Goal: Use online tool/utility: Utilize a website feature to perform a specific function

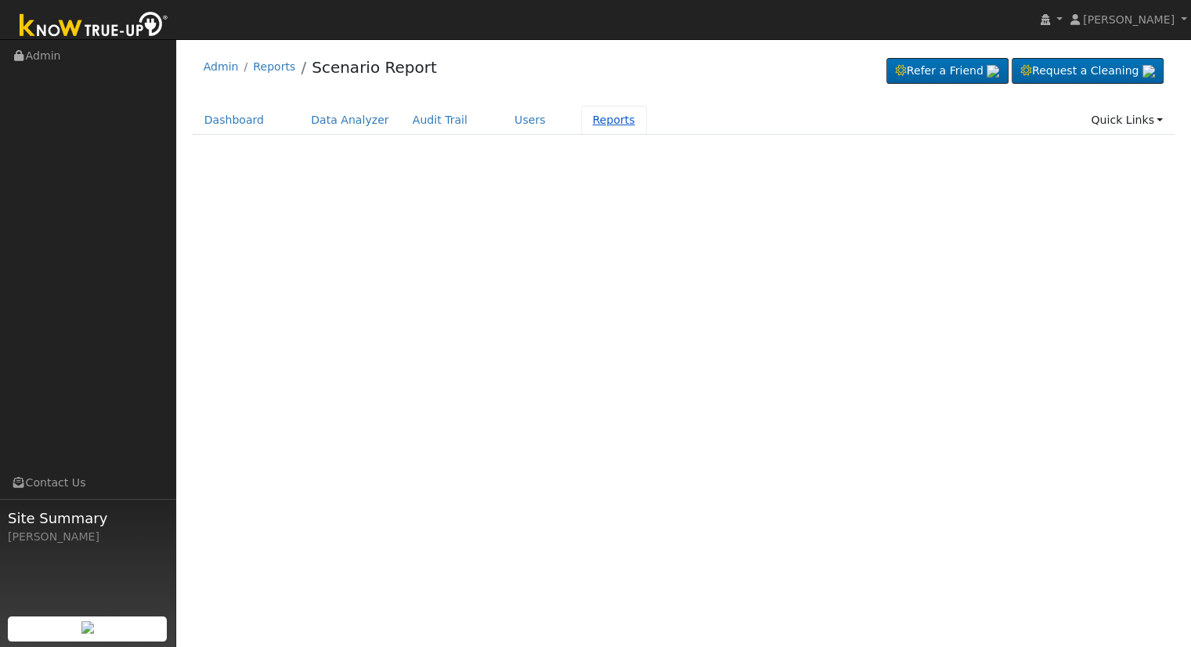
click at [581, 124] on link "Reports" at bounding box center [614, 120] width 66 height 29
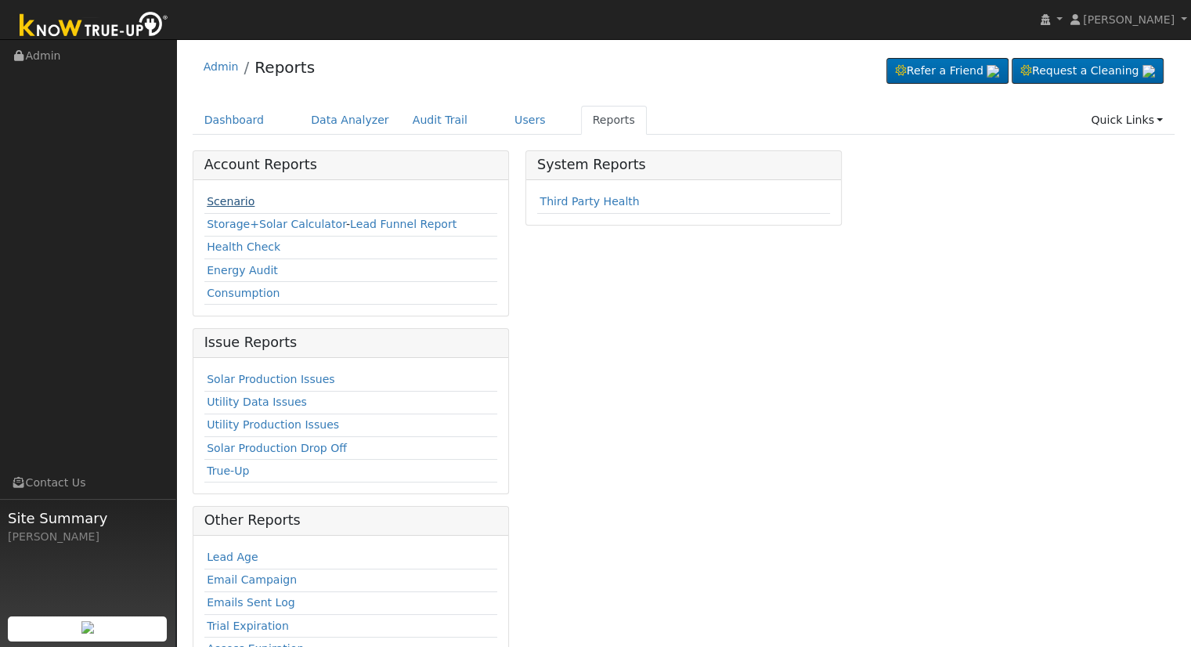
click at [226, 203] on link "Scenario" at bounding box center [231, 201] width 48 height 13
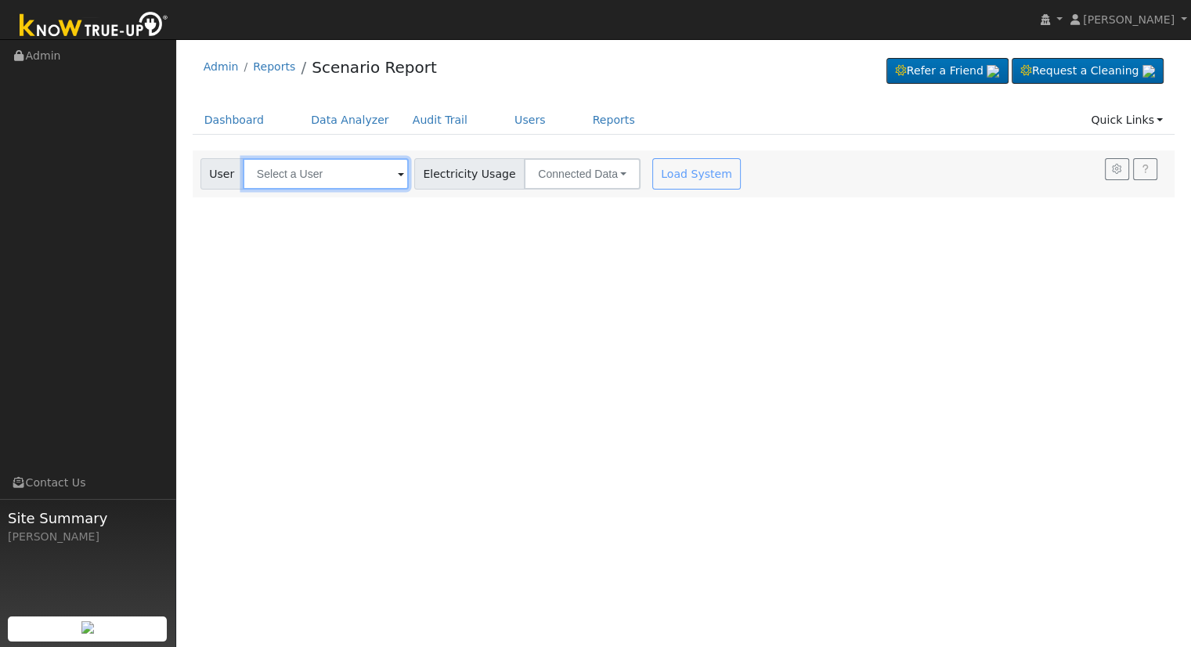
click at [276, 172] on input "text" at bounding box center [326, 173] width 166 height 31
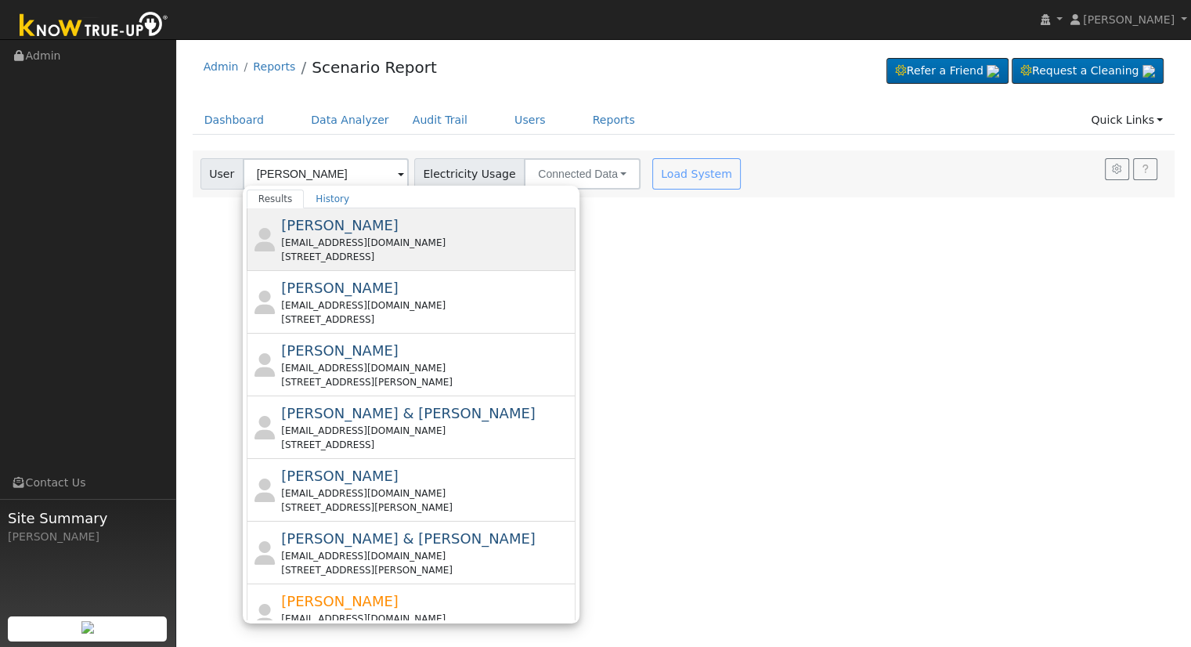
click at [335, 240] on div "[EMAIL_ADDRESS][DOMAIN_NAME]" at bounding box center [426, 243] width 291 height 14
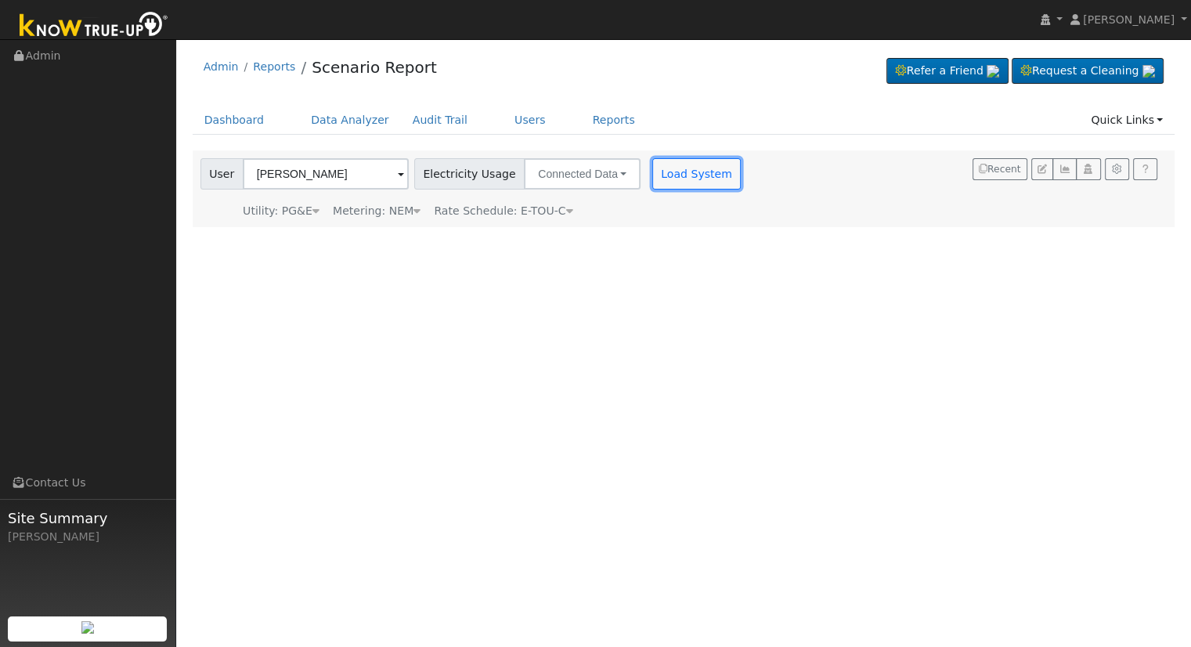
click at [652, 177] on button "Load System" at bounding box center [696, 173] width 89 height 31
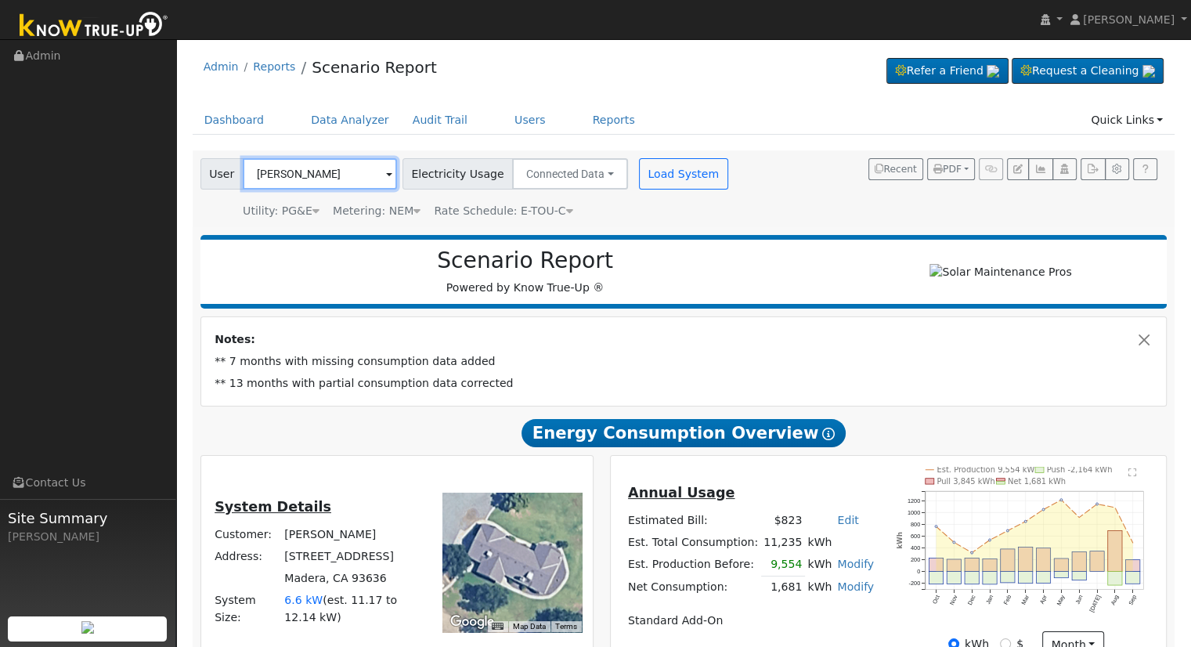
click at [334, 171] on input "[PERSON_NAME]" at bounding box center [320, 173] width 154 height 31
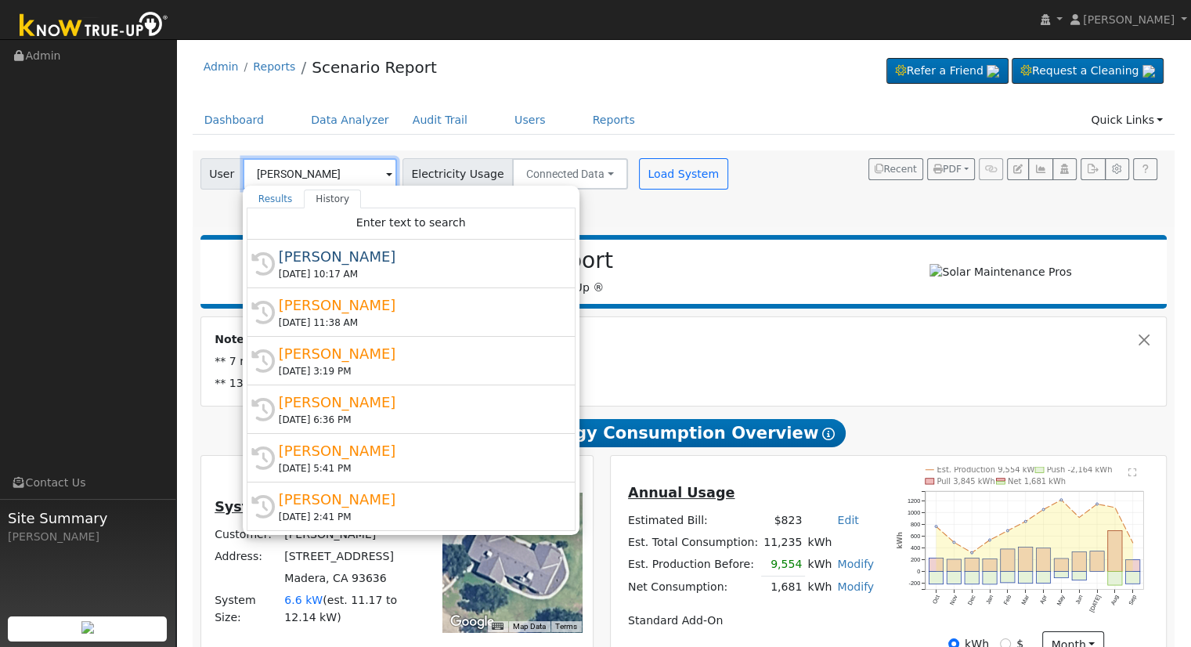
click at [342, 172] on input "[PERSON_NAME]" at bounding box center [320, 173] width 154 height 31
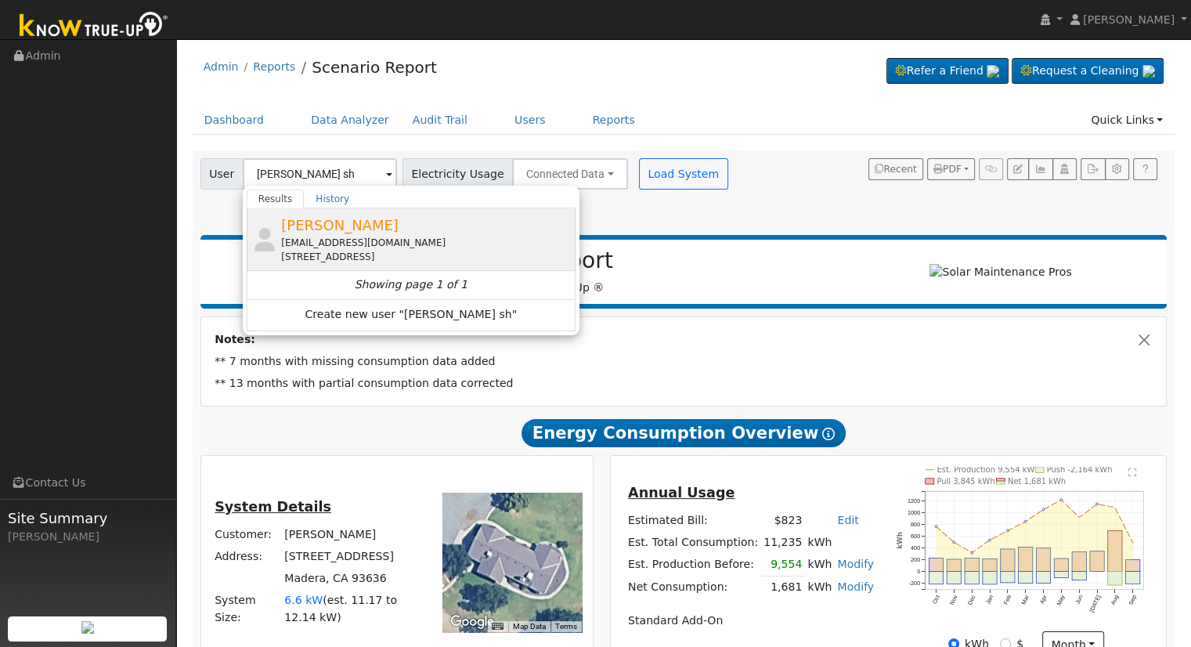
click at [288, 232] on span "[PERSON_NAME]" at bounding box center [339, 225] width 117 height 16
type input "[PERSON_NAME]"
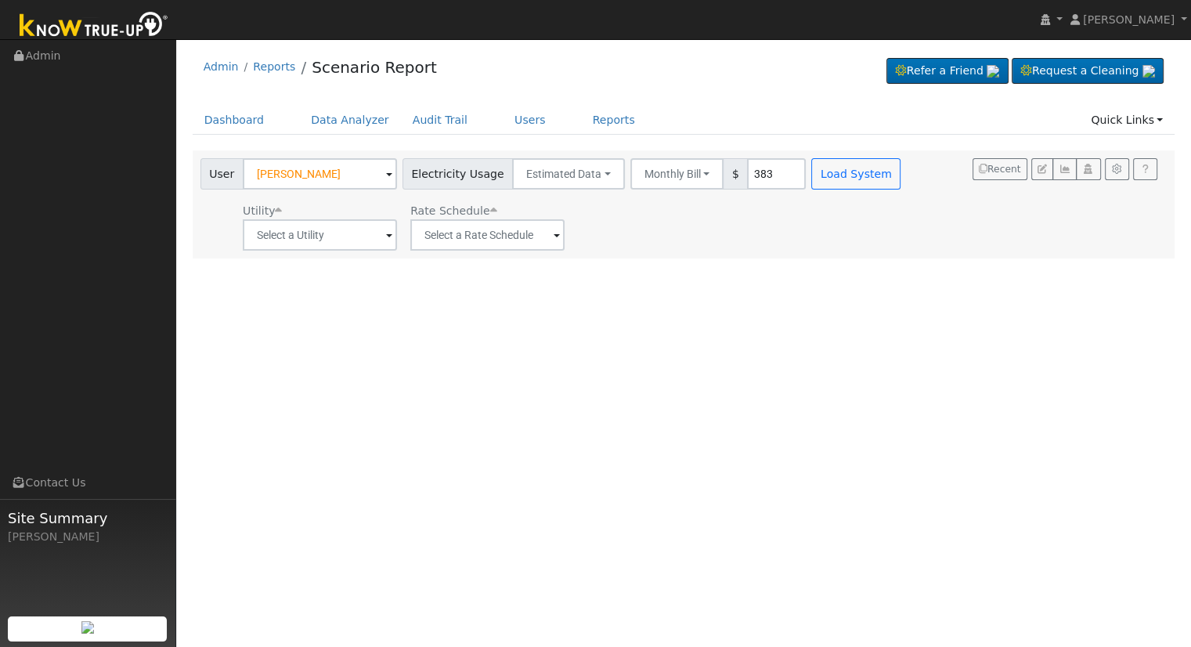
click at [899, 532] on div "User Profile First name Last name Email Email Notifications No Emails No Emails…" at bounding box center [683, 343] width 1015 height 608
click at [536, 163] on button "Estimated Data" at bounding box center [568, 173] width 113 height 31
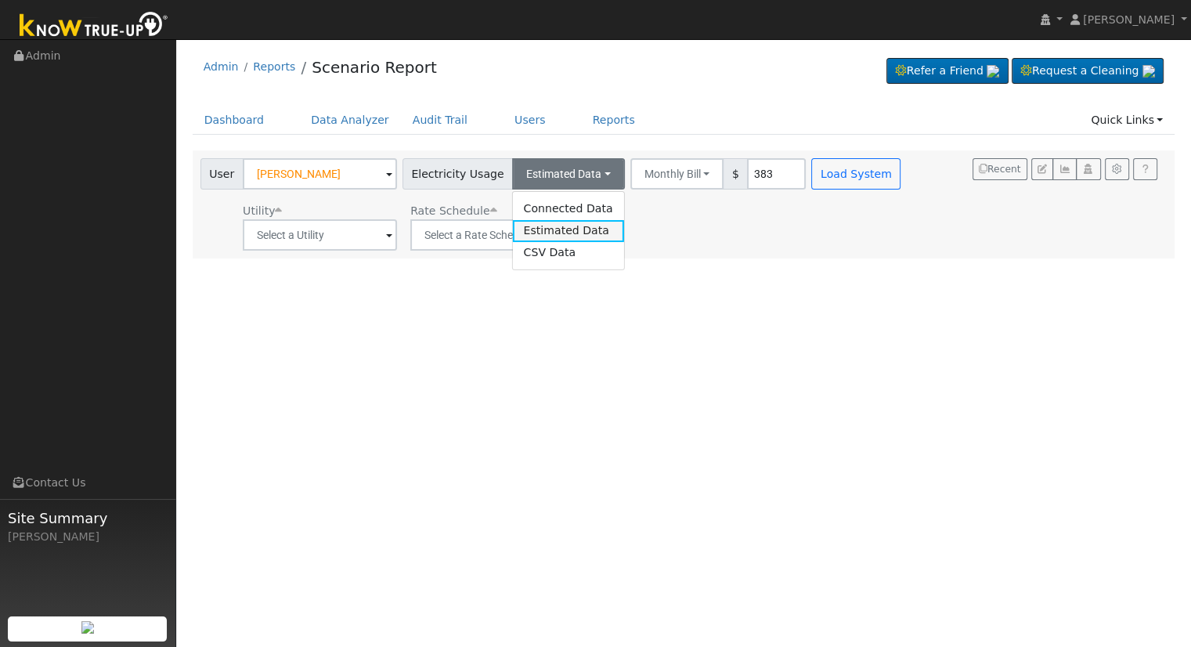
click at [564, 229] on link "Estimated Data" at bounding box center [567, 231] width 111 height 22
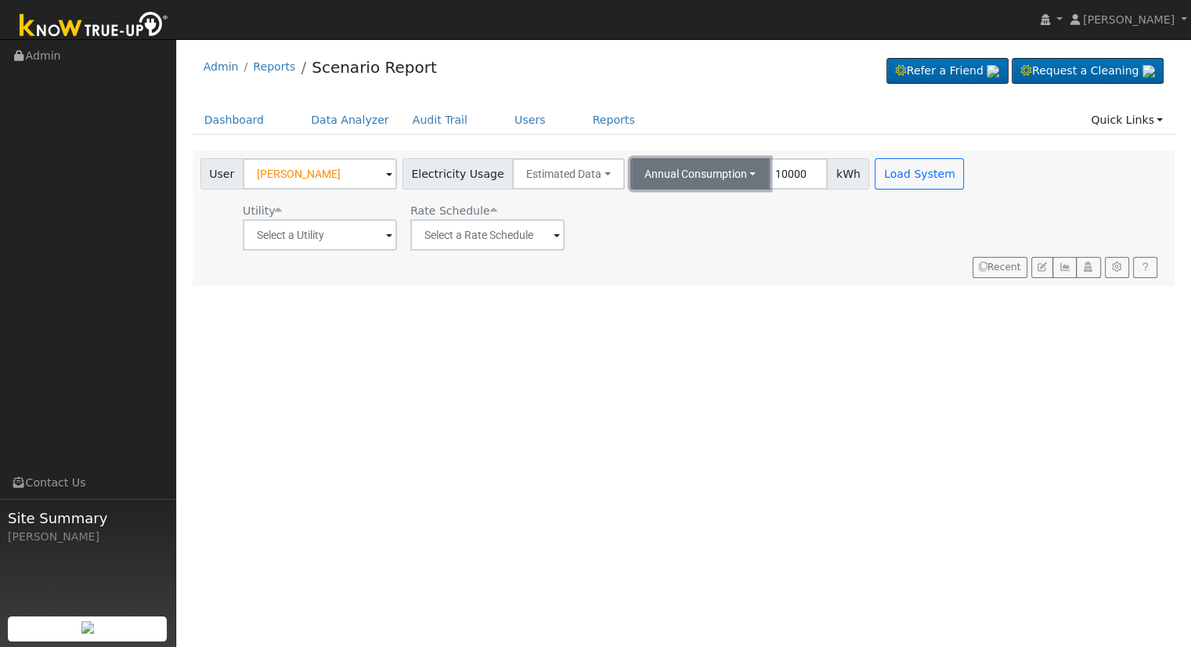
click at [720, 163] on button "Annual Consumption" at bounding box center [700, 173] width 140 height 31
click at [714, 208] on link "Annual Consumption" at bounding box center [702, 208] width 137 height 22
type input "9000"
click at [930, 164] on div "Load System" at bounding box center [921, 173] width 99 height 31
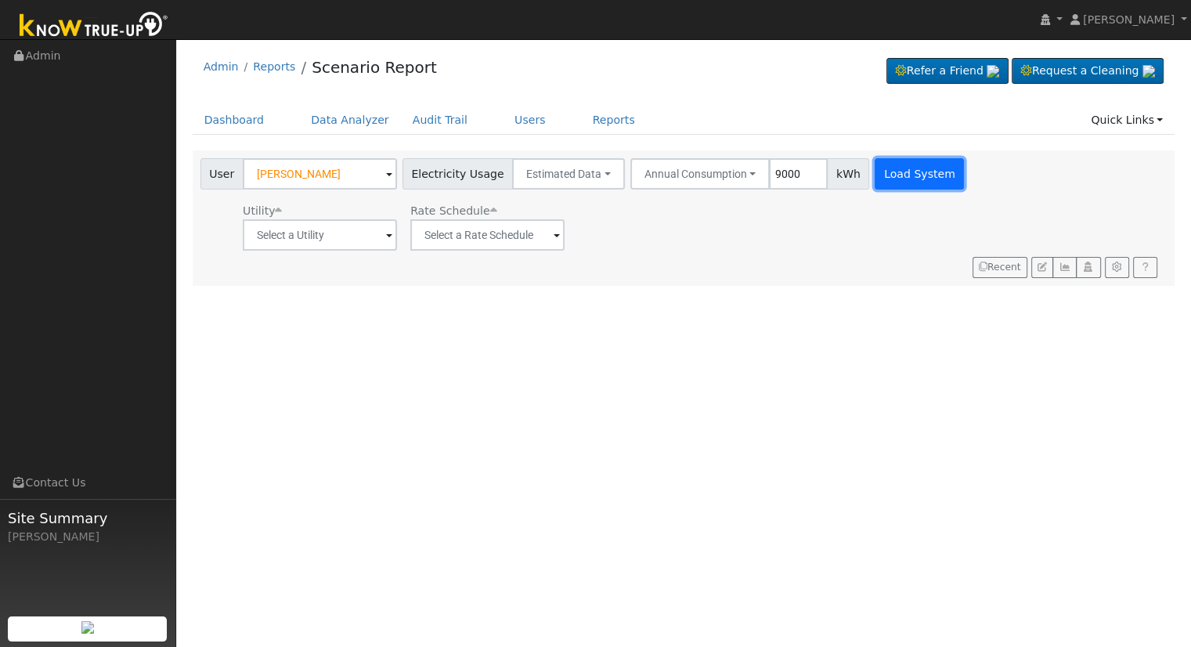
click at [904, 179] on button "Load System" at bounding box center [919, 173] width 89 height 31
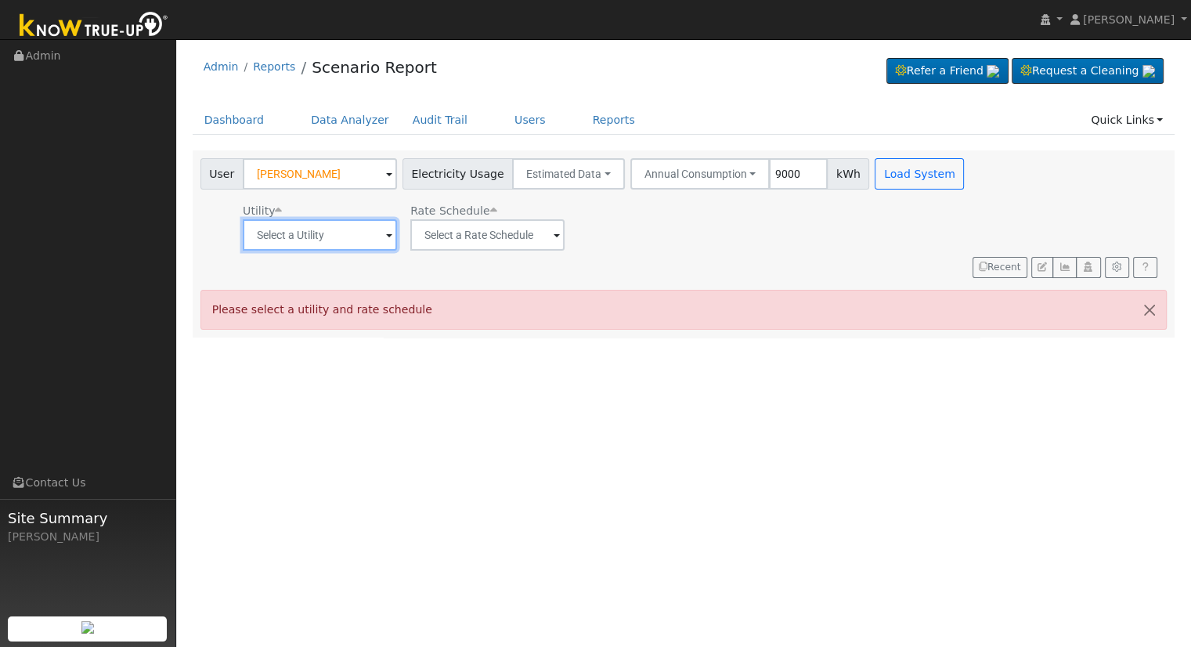
click at [331, 240] on input "text" at bounding box center [320, 234] width 154 height 31
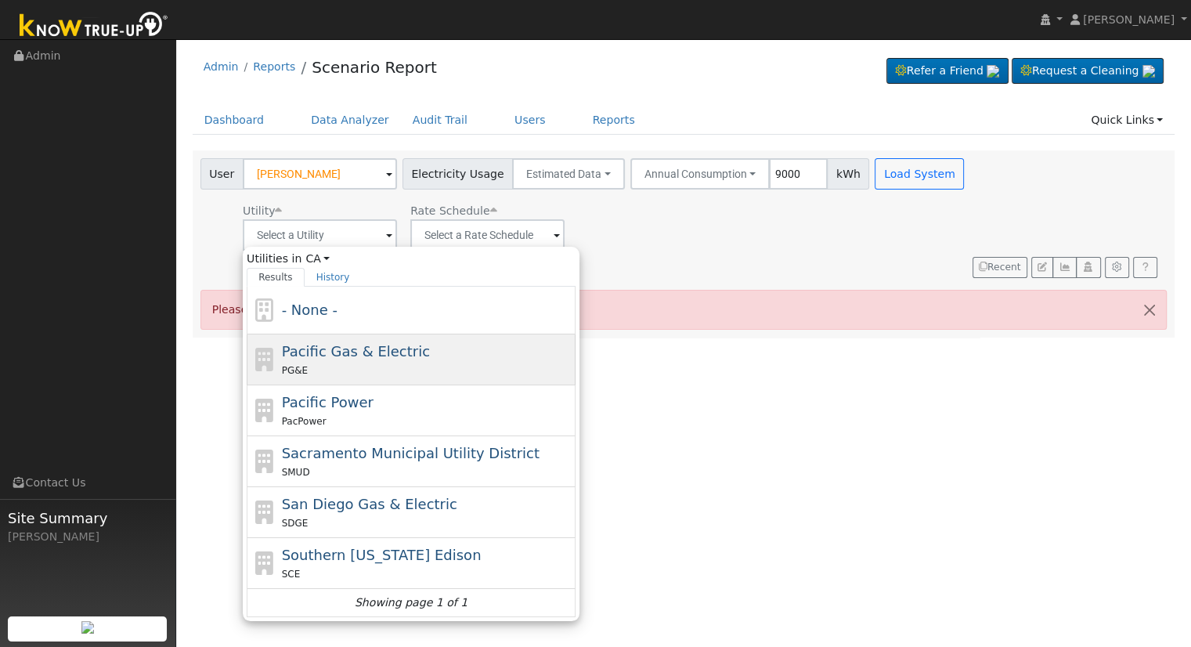
click at [359, 362] on div "PG&E" at bounding box center [427, 370] width 291 height 16
type input "Pacific Gas & Electric"
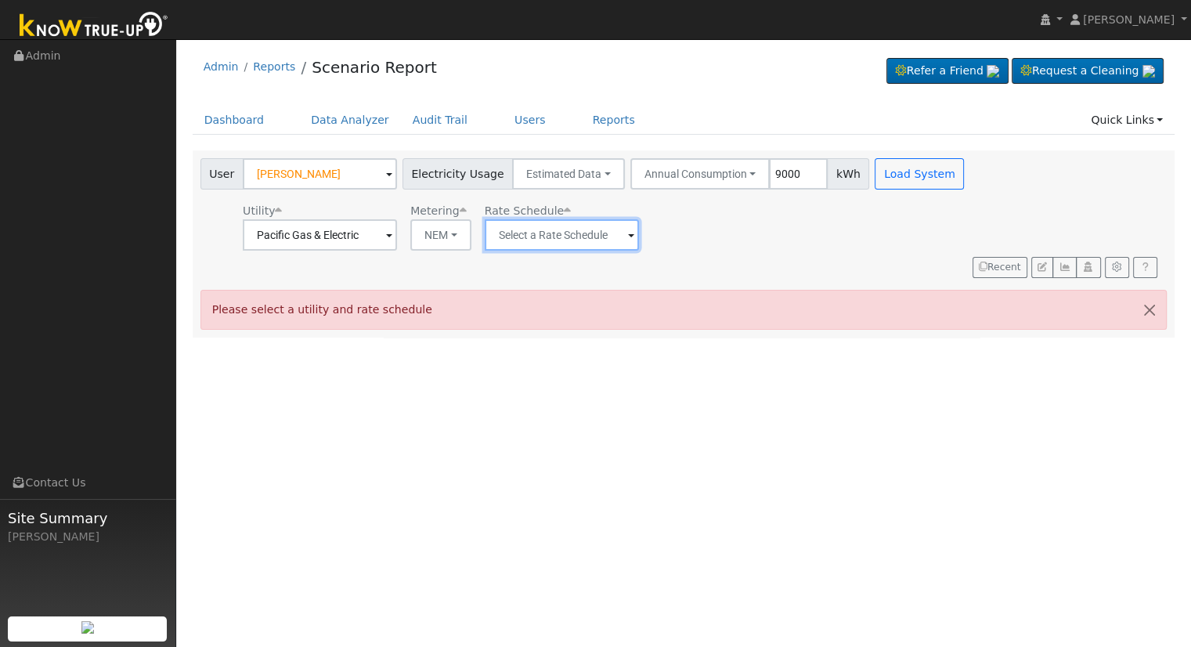
click at [573, 232] on input "text" at bounding box center [562, 234] width 154 height 31
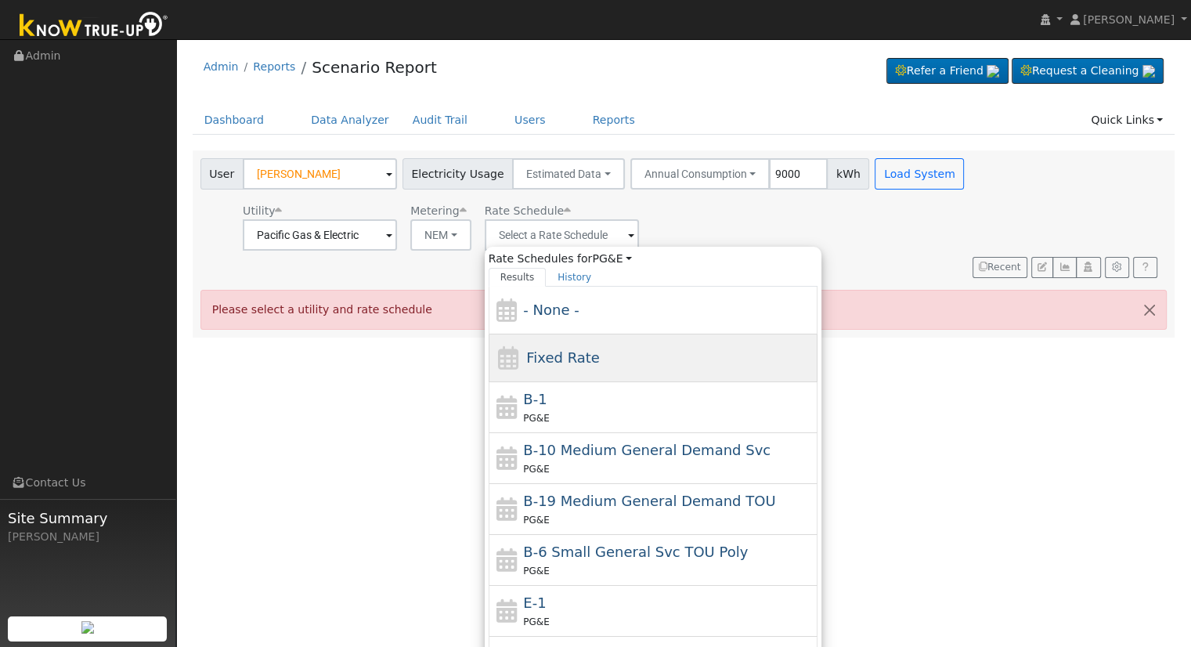
click at [592, 361] on div "Fixed Rate" at bounding box center [653, 358] width 329 height 48
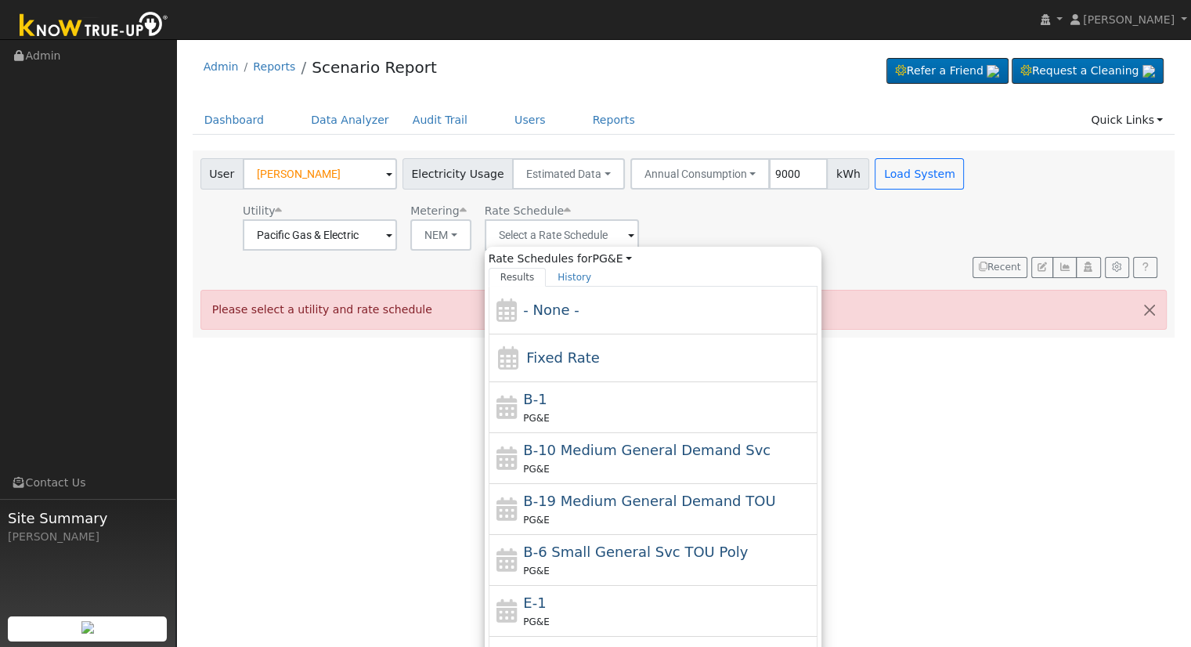
type input "Fixed Rate"
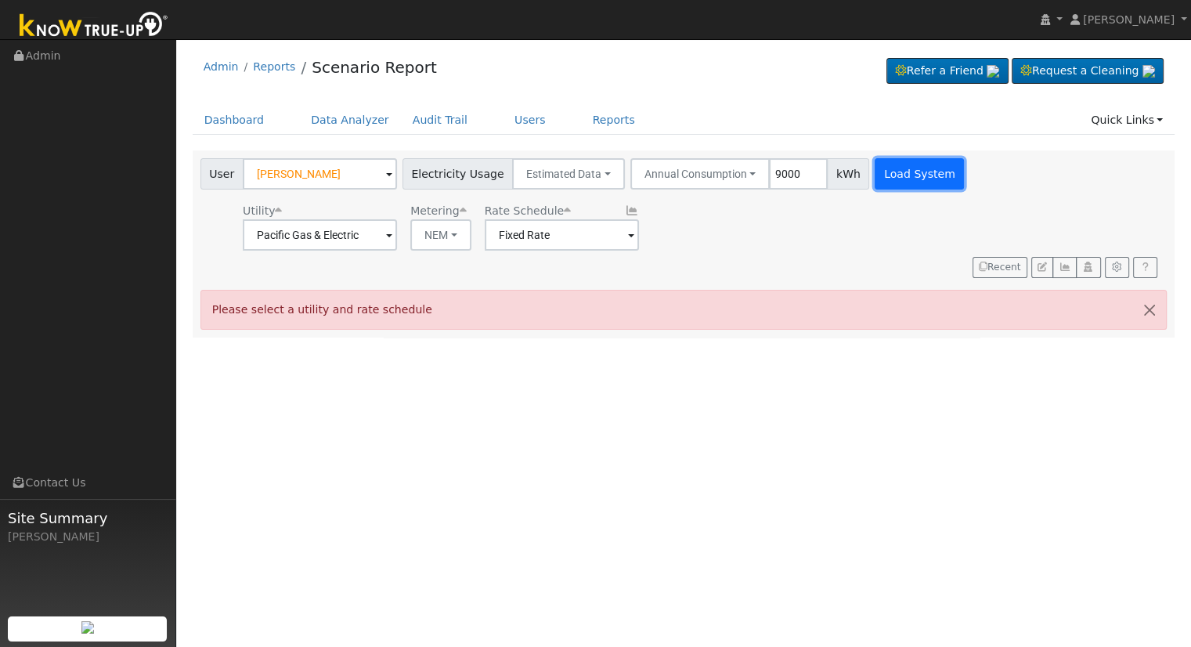
click at [875, 179] on button "Load System" at bounding box center [919, 173] width 89 height 31
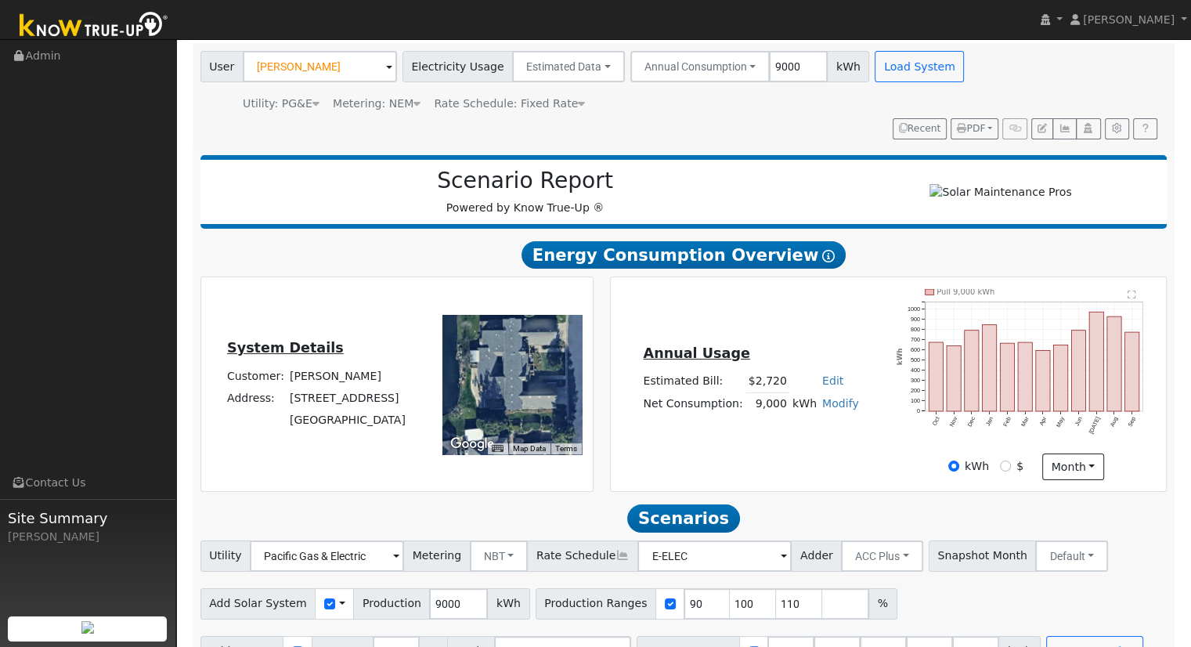
scroll to position [150, 0]
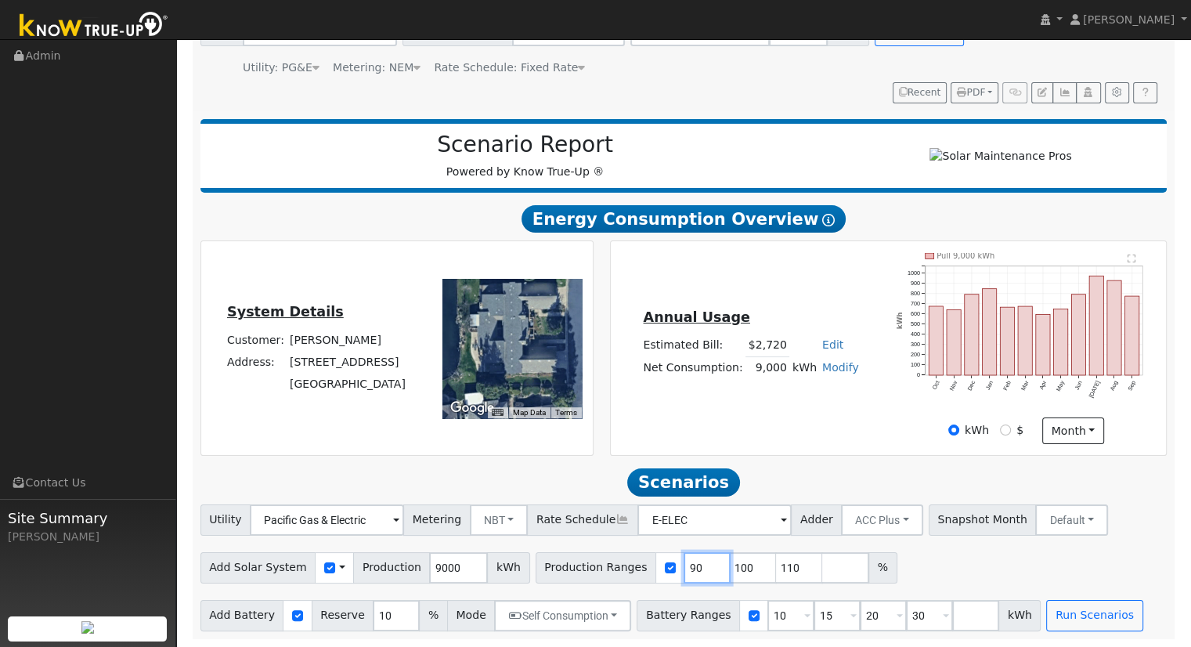
click at [684, 565] on input "90" at bounding box center [707, 567] width 47 height 31
click at [684, 558] on input "90" at bounding box center [707, 567] width 47 height 31
type input "100"
type input "110"
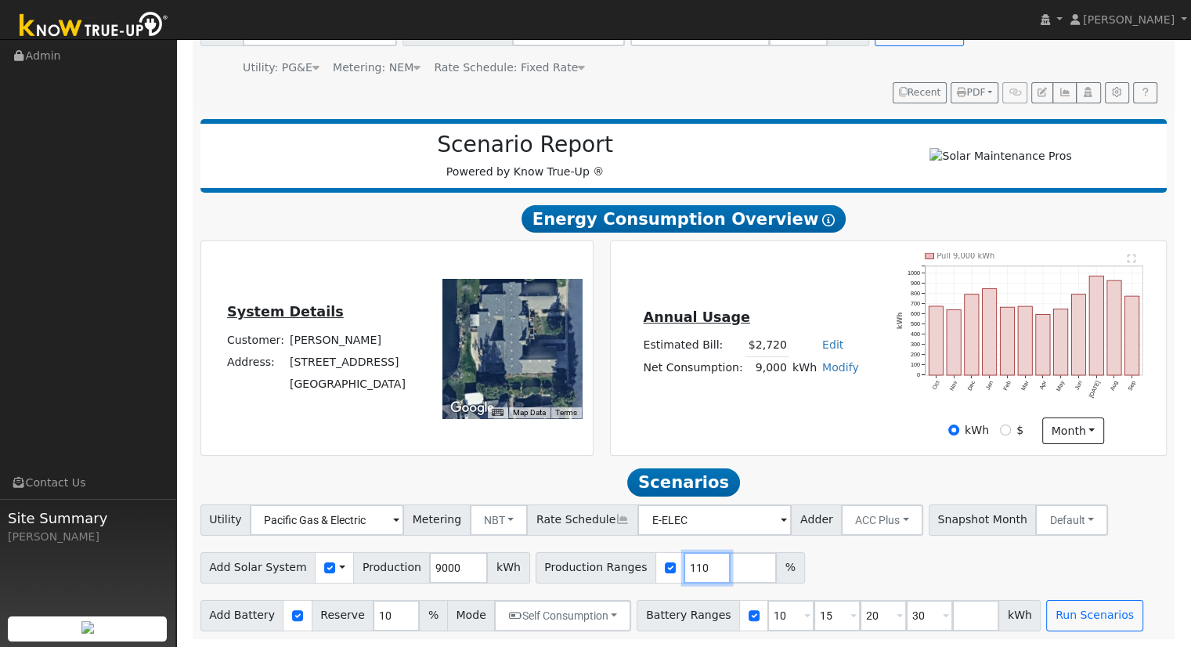
type input "110"
click at [767, 602] on input "10" at bounding box center [790, 615] width 47 height 31
type input "15"
type input "20"
type input "30"
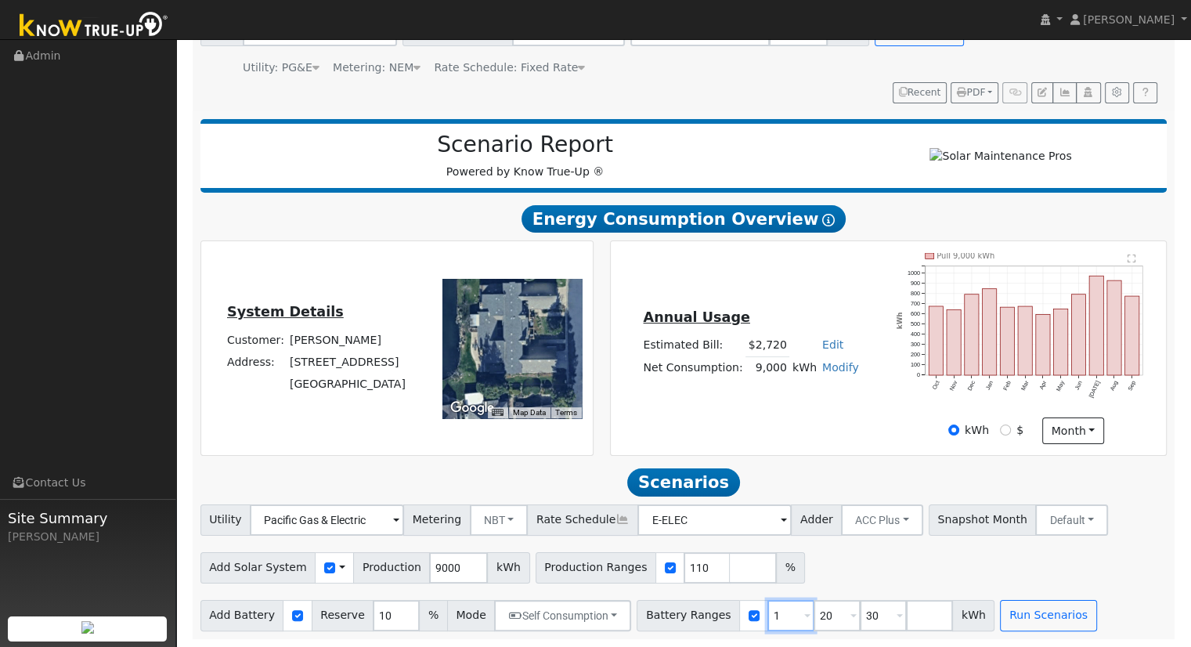
type input "20"
type input "30"
type input "3"
type input "20"
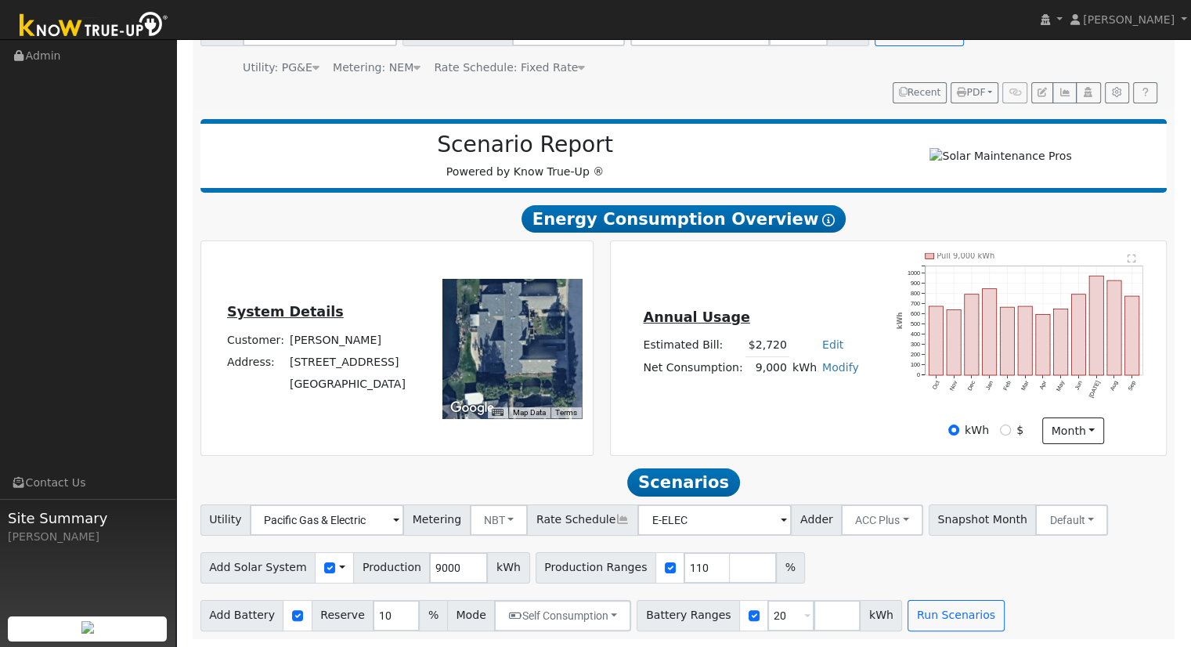
click at [929, 515] on span "Snapshot Month" at bounding box center [983, 519] width 108 height 31
click at [908, 618] on button "Run Scenarios" at bounding box center [956, 615] width 96 height 31
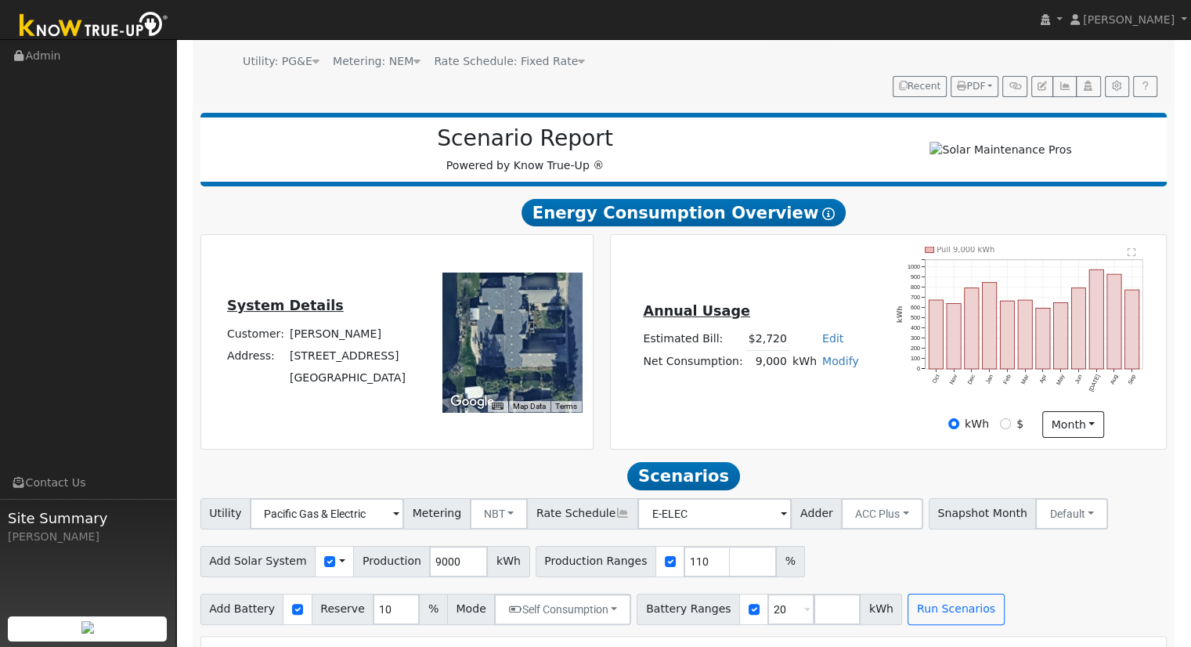
scroll to position [569, 0]
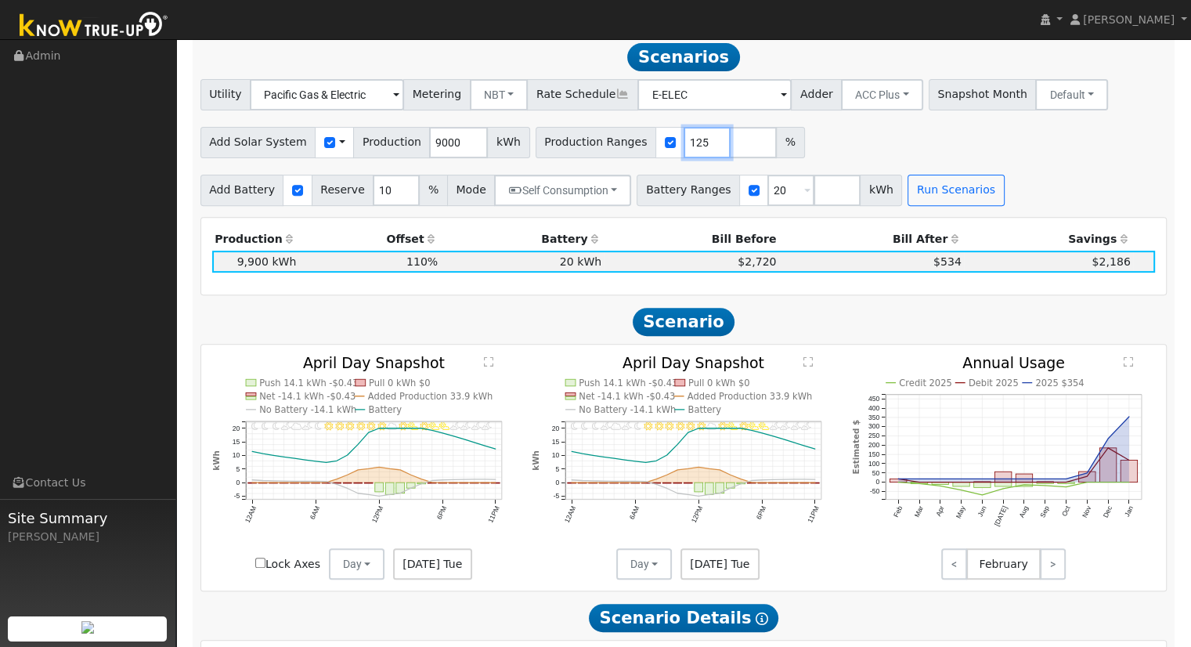
click at [684, 142] on input "125" at bounding box center [707, 142] width 47 height 31
click at [908, 189] on button "Run Scenarios" at bounding box center [956, 190] width 96 height 31
click at [686, 145] on input "138" at bounding box center [707, 142] width 47 height 31
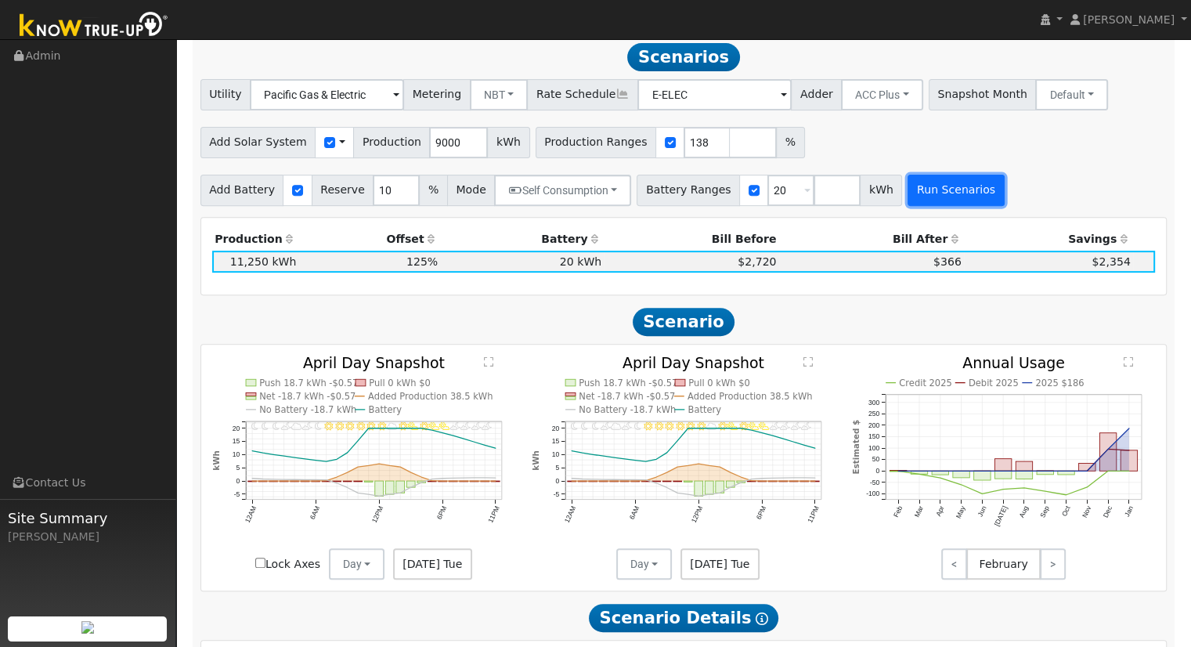
click at [919, 201] on button "Run Scenarios" at bounding box center [956, 190] width 96 height 31
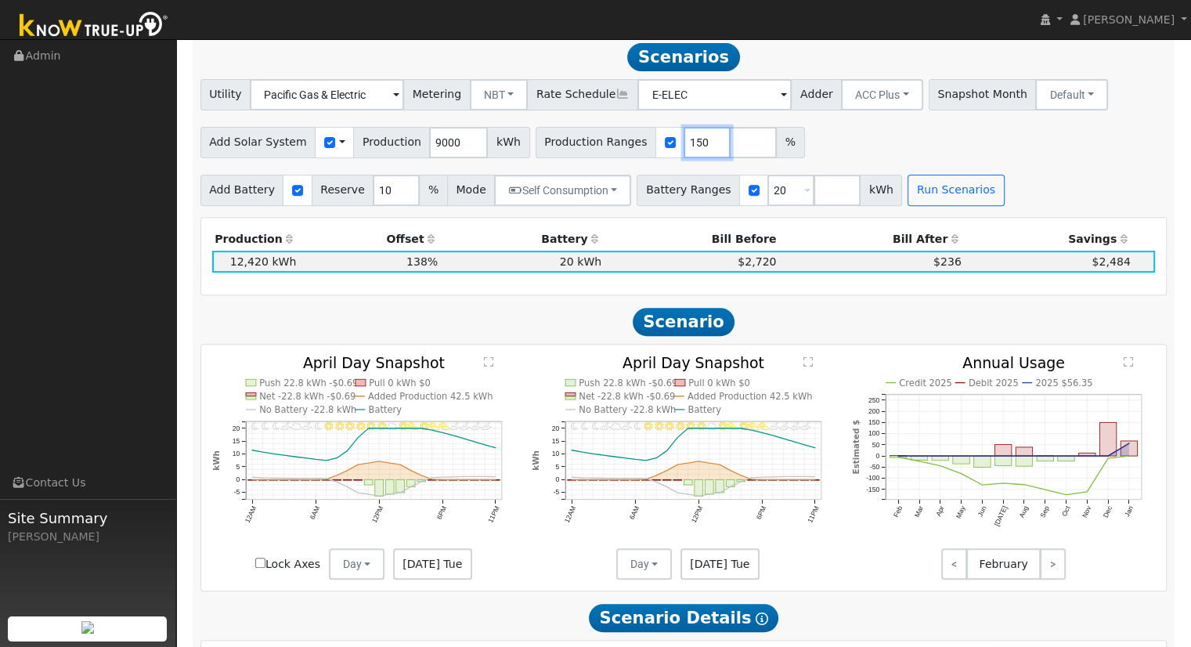
click at [688, 143] on input "150" at bounding box center [707, 142] width 47 height 31
click at [684, 153] on input "149" at bounding box center [707, 142] width 47 height 31
click at [684, 153] on input "148" at bounding box center [707, 142] width 47 height 31
type input "147"
click at [684, 153] on input "147" at bounding box center [707, 142] width 47 height 31
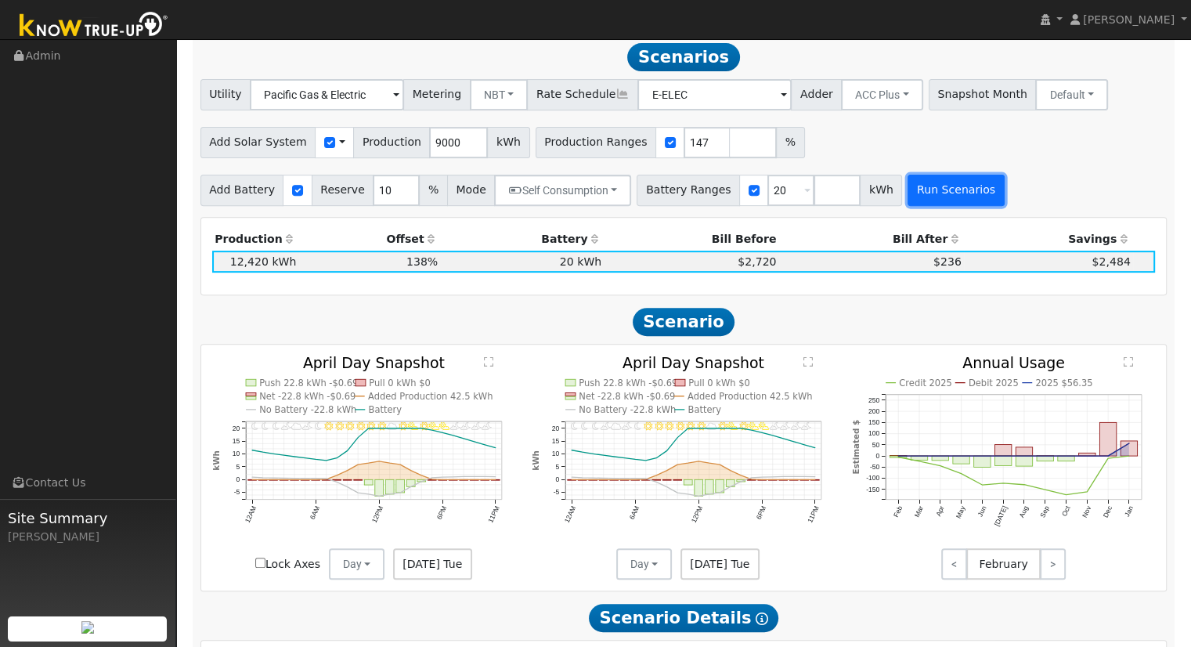
click at [908, 192] on button "Run Scenarios" at bounding box center [956, 190] width 96 height 31
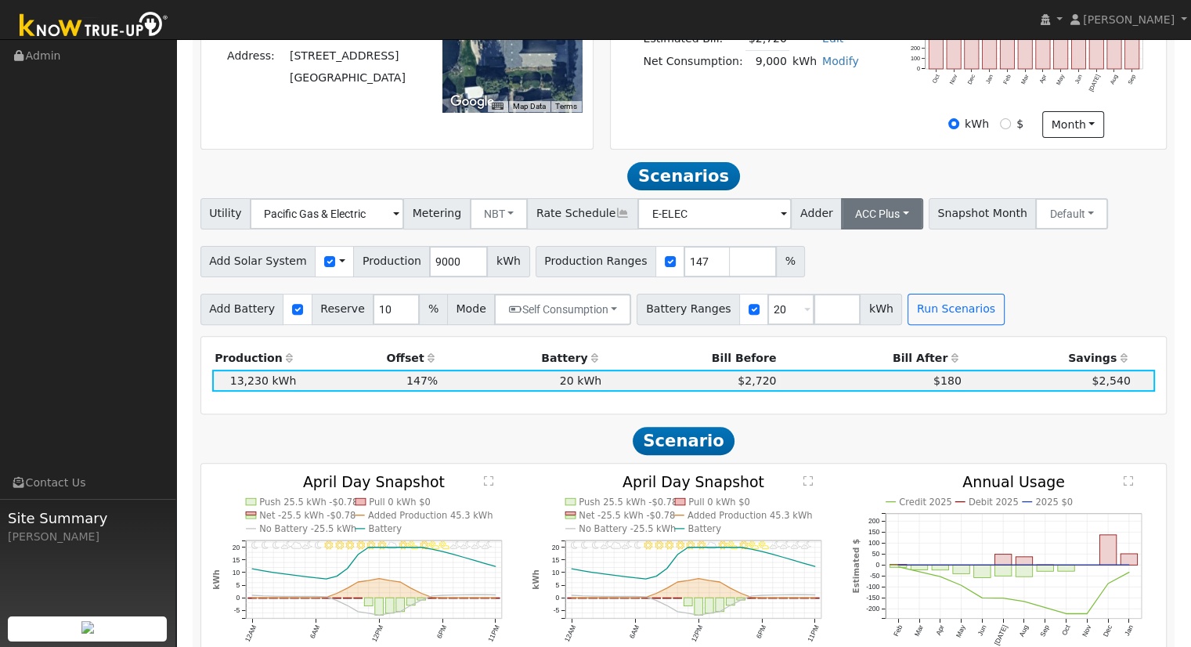
scroll to position [412, 0]
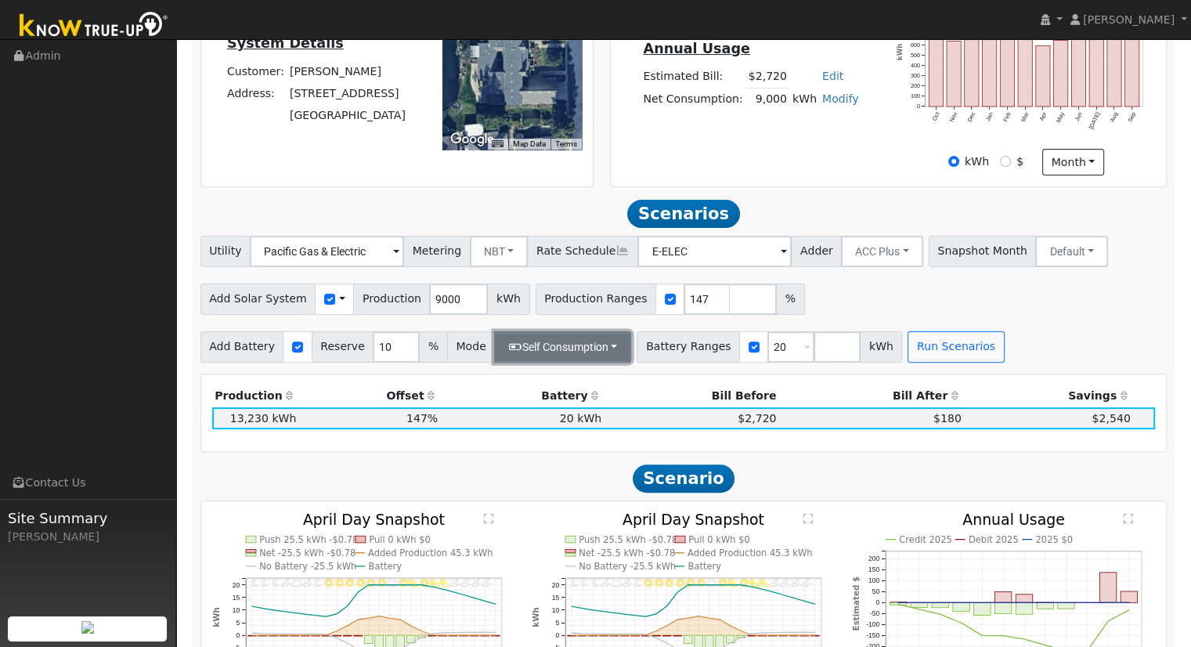
click at [607, 356] on button "Self Consumption" at bounding box center [562, 346] width 137 height 31
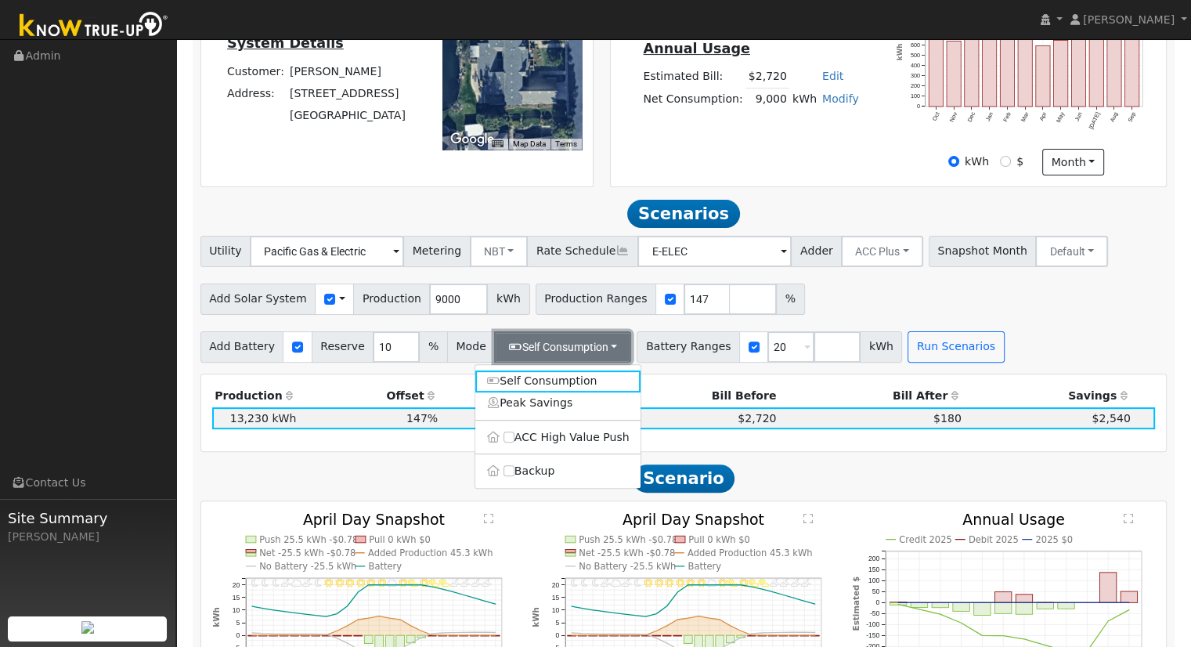
click at [607, 356] on button "Self Consumption" at bounding box center [562, 346] width 137 height 31
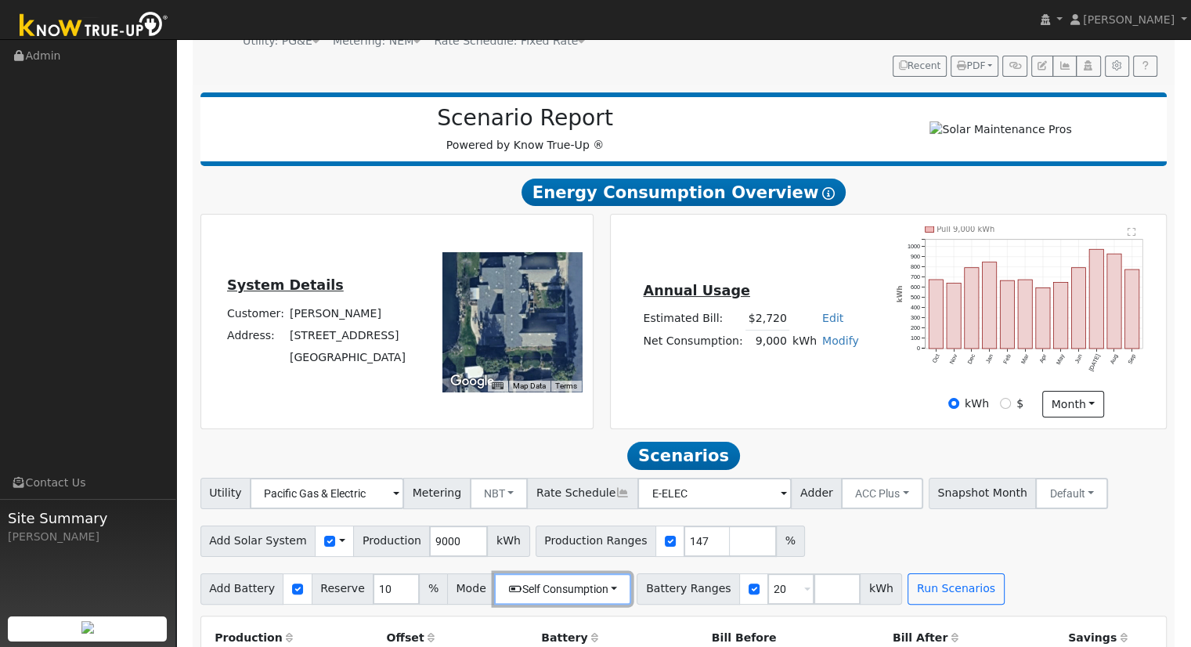
scroll to position [99, 0]
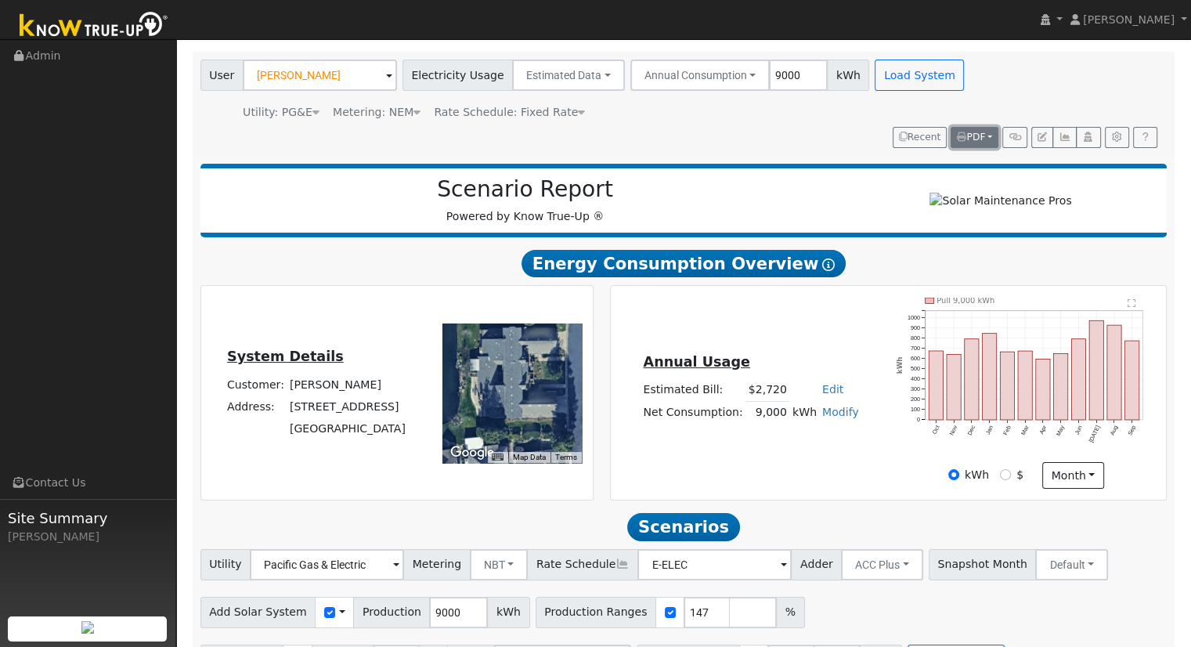
click at [982, 137] on span "PDF" at bounding box center [971, 137] width 28 height 11
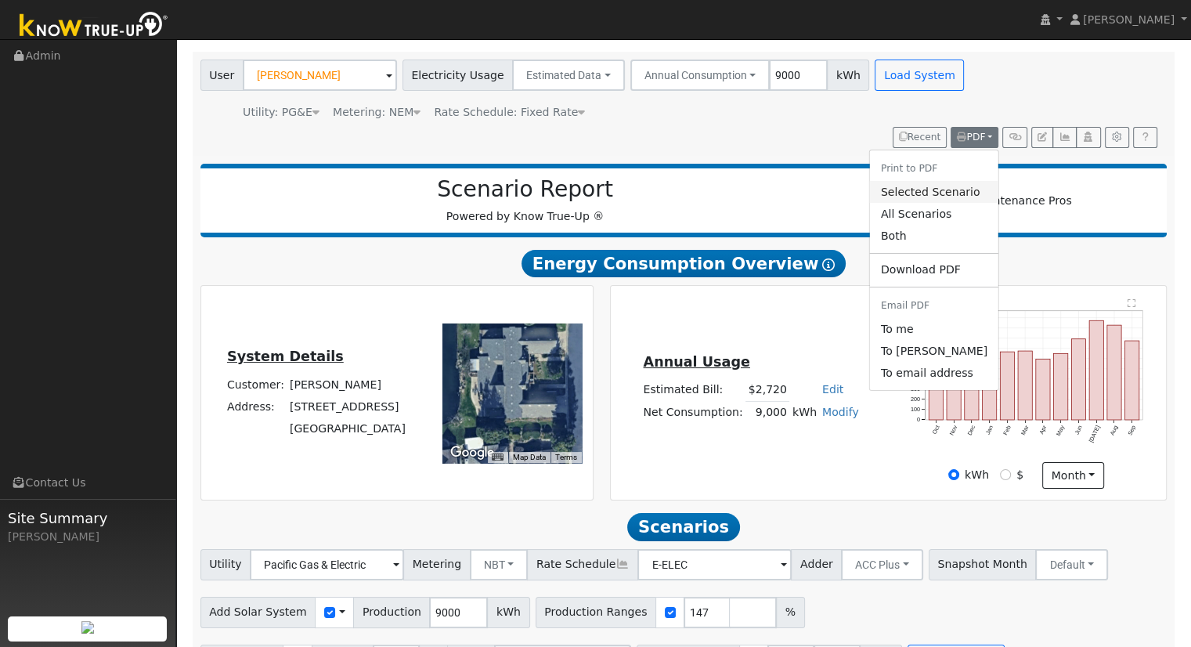
click at [955, 190] on link "Selected Scenario" at bounding box center [934, 192] width 128 height 22
